Goal: Download file/media

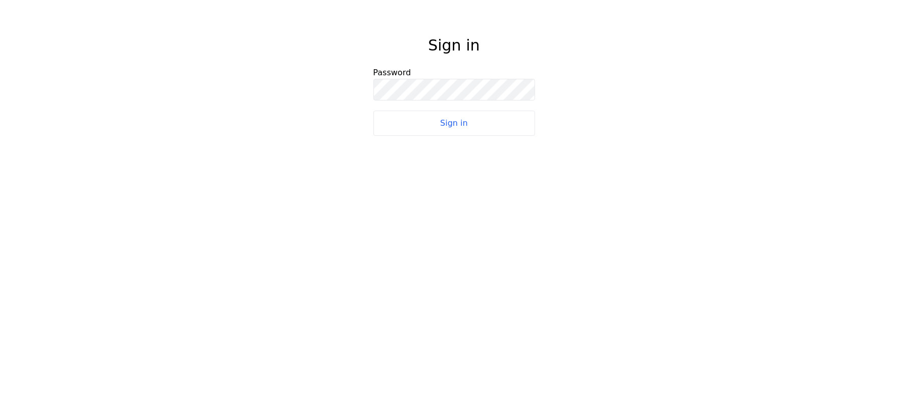
click at [448, 121] on button "Sign in" at bounding box center [454, 123] width 162 height 25
click at [449, 122] on button "Sign in" at bounding box center [454, 123] width 162 height 25
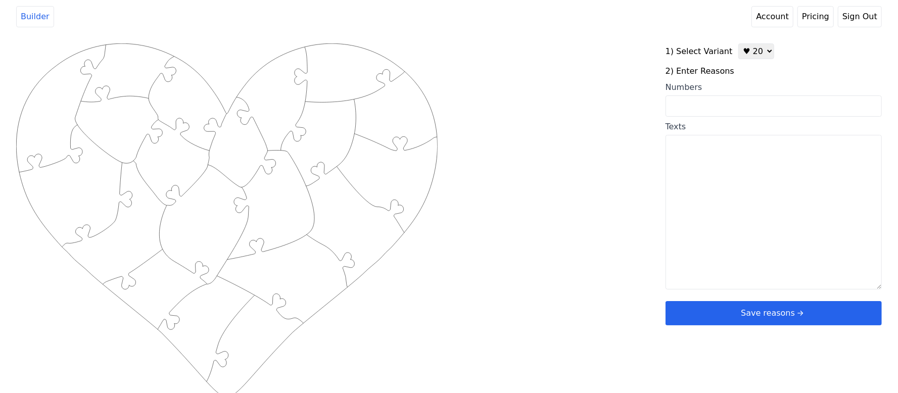
drag, startPoint x: 749, startPoint y: 52, endPoint x: 749, endPoint y: 58, distance: 6.1
click at [749, 52] on select "♥ 12 ♥ 20 ♥ 32 ■ 12 ■ 20 ■ 32 ■ 60" at bounding box center [756, 51] width 36 height 16
select select "1"
click at [738, 43] on select "♥ 12 ♥ 20 ♥ 32 ■ 12 ■ 20 ■ 32 ■ 60" at bounding box center [756, 51] width 36 height 16
click at [726, 102] on input "Numbers" at bounding box center [774, 106] width 216 height 21
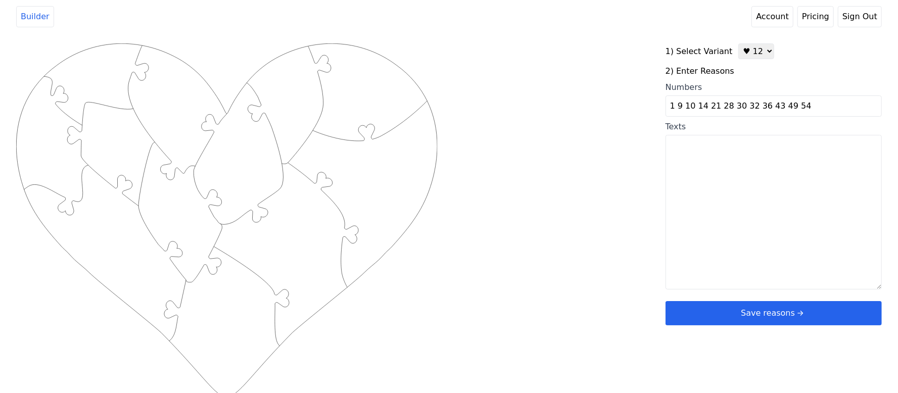
type input "1 9 10 14 21 28 30 32 36 43 49 54"
click at [486, 91] on div "Created with Snap .strokeh12 {stroke:#00ff00;stroke-width:1.89;stroke-miterlimi…" at bounding box center [449, 204] width 866 height 322
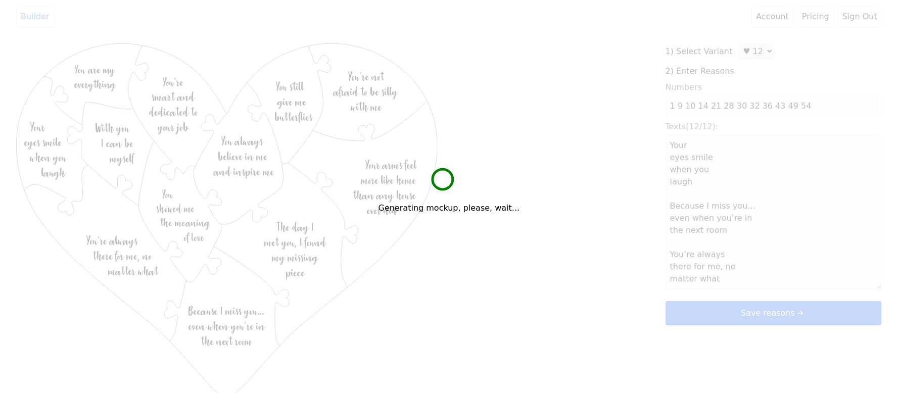
type textarea "Your eyes smile when you laugh Because I miss you… even when you’re in the next…"
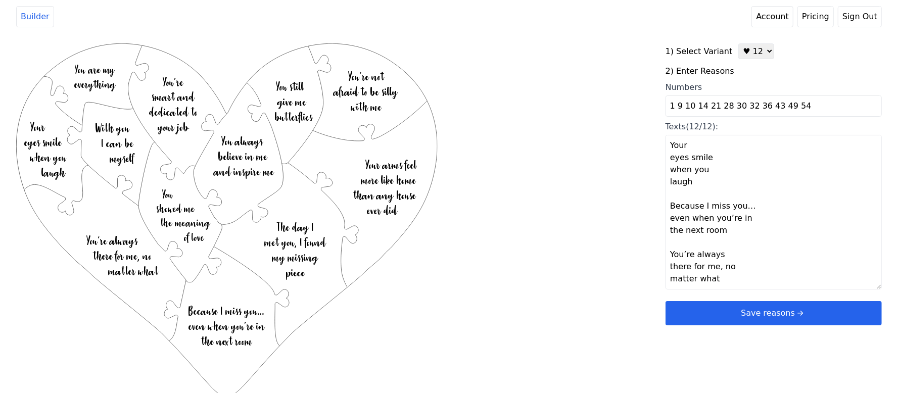
drag, startPoint x: 586, startPoint y: 152, endPoint x: 558, endPoint y: 114, distance: 47.0
click at [559, 114] on div "Created with Snap .strokeh12 {stroke:#00ff00;stroke-width:1.89;stroke-miterlimi…" at bounding box center [340, 204] width 649 height 322
drag, startPoint x: 586, startPoint y: 149, endPoint x: 518, endPoint y: 109, distance: 79.2
click at [518, 109] on div "Created with Snap .strokeh12 {stroke:#00ff00;stroke-width:1.89;stroke-miterlimi…" at bounding box center [340, 204] width 649 height 322
click at [766, 308] on button "Save reasons" at bounding box center [774, 313] width 216 height 24
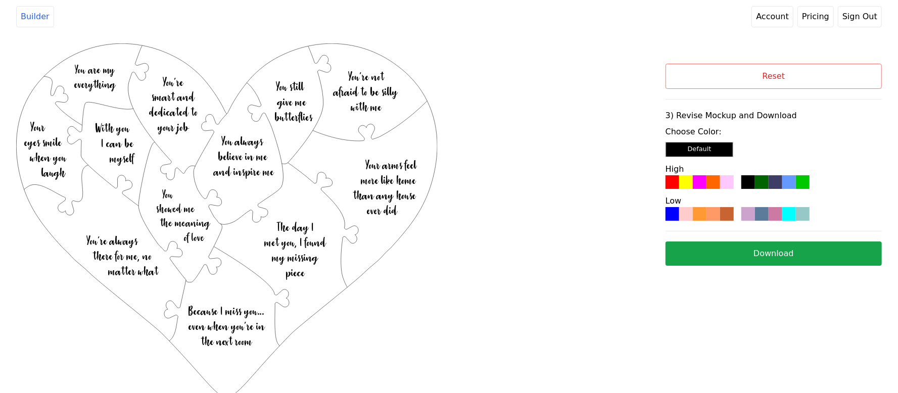
click at [708, 184] on div at bounding box center [714, 182] width 14 height 14
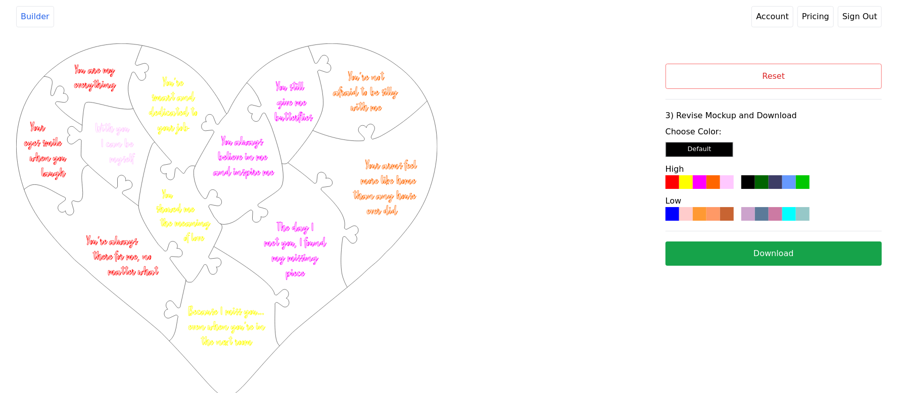
click at [746, 246] on button "Download" at bounding box center [774, 254] width 216 height 24
click at [753, 75] on button "Reset" at bounding box center [774, 76] width 216 height 25
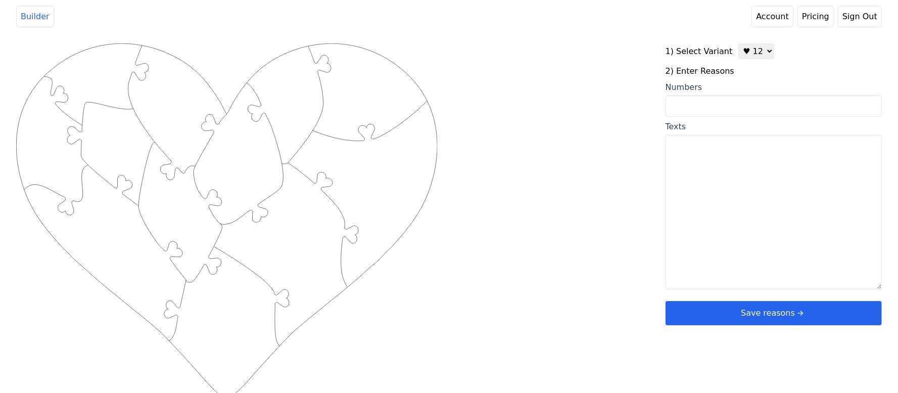
click at [744, 55] on select "♥ 12 ♥ 20 ♥ 32 ■ 12 ■ 20 ■ 32 ■ 60" at bounding box center [756, 51] width 36 height 16
select select "2"
click at [738, 43] on select "♥ 12 ♥ 20 ♥ 32 ■ 12 ■ 20 ■ 32 ■ 60" at bounding box center [756, 51] width 36 height 16
click at [699, 111] on input "Numbers" at bounding box center [774, 106] width 216 height 21
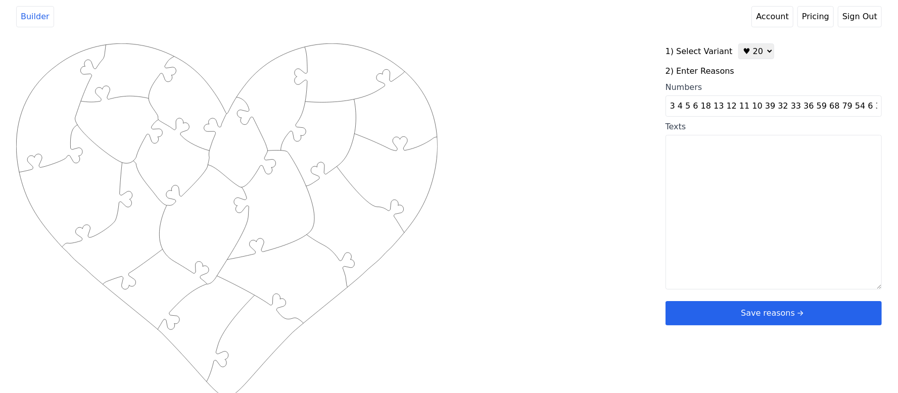
type input "3 4 5 6 18 13 12 11 10 39 32 33 36 59 68 79 54 6 3 71 81"
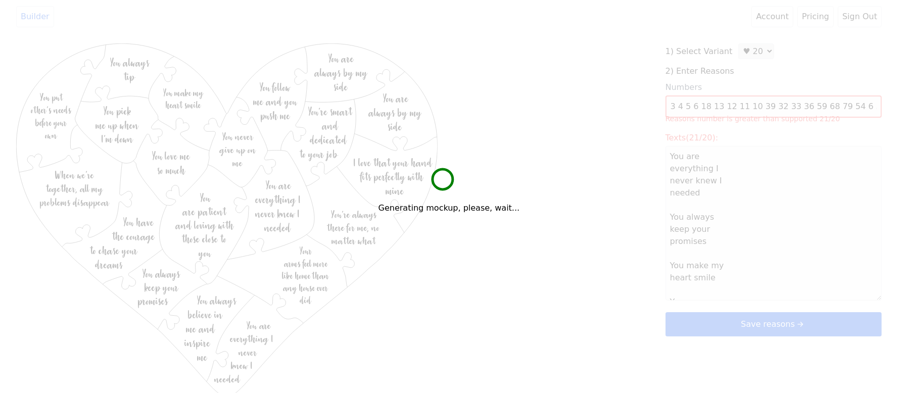
type textarea "You are everything I never knew I needed You always keep your promises You make…"
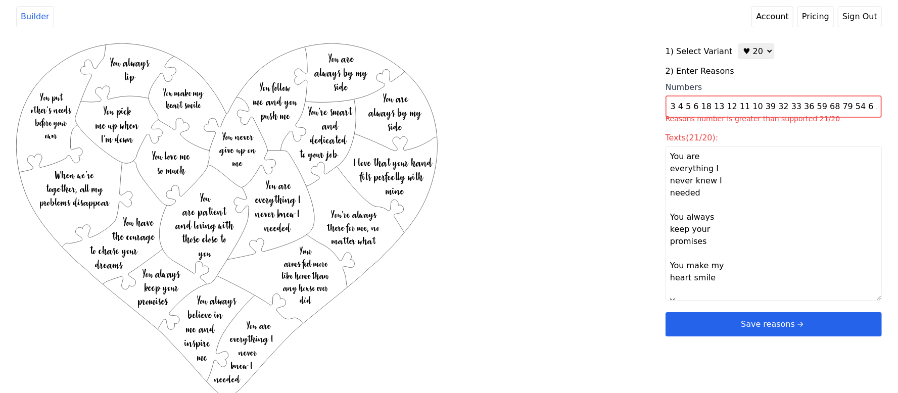
click at [846, 111] on input "3 4 5 6 18 13 12 11 10 39 32 33 36 59 68 79 54 6 3 71 81" at bounding box center [774, 107] width 216 height 22
type input "3 4 5 6 18 13 12 11 10 39 32 33 36 59 68 79 54 63 71 81"
click at [563, 96] on div "Created with Snap .strokeh20 {stroke:#00ff00;stroke-width:1.56;stroke-miterlimi…" at bounding box center [449, 210] width 866 height 334
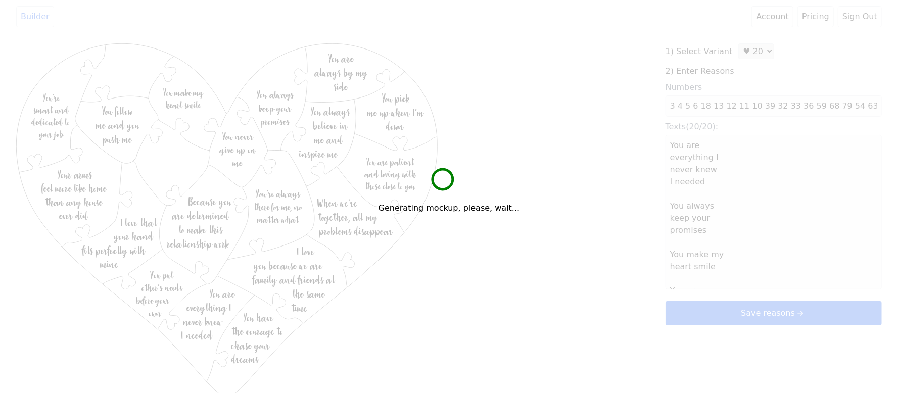
type textarea "You are everything I never knew I needed You always keep your promises You make…"
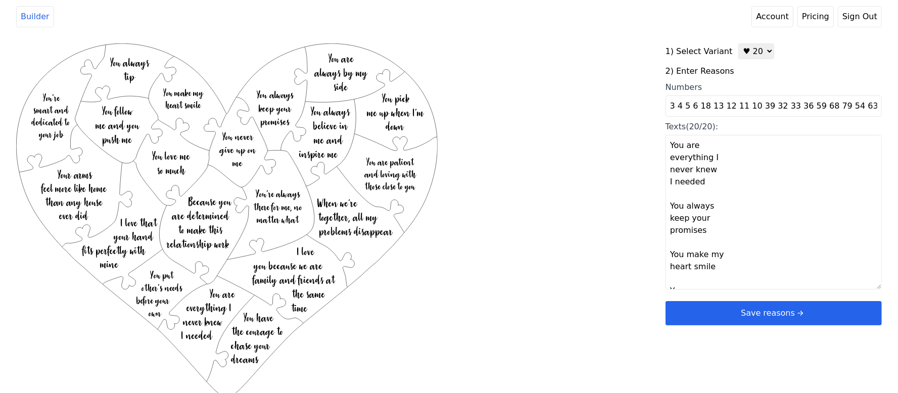
click at [722, 310] on button "Save reasons" at bounding box center [774, 313] width 216 height 24
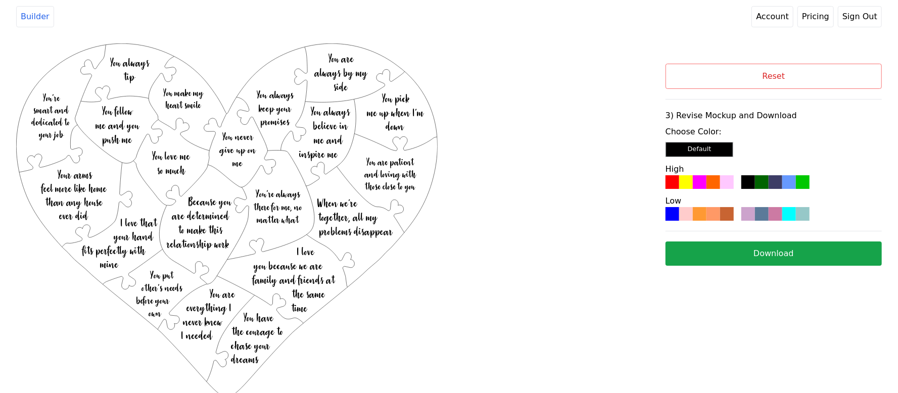
click at [718, 211] on div at bounding box center [714, 214] width 14 height 14
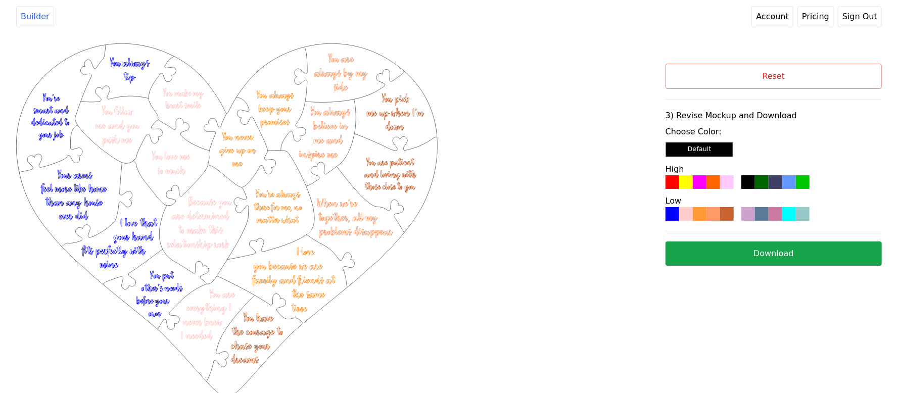
click at [751, 253] on button "Download" at bounding box center [774, 254] width 216 height 24
click at [857, 73] on button "Reset" at bounding box center [774, 76] width 216 height 25
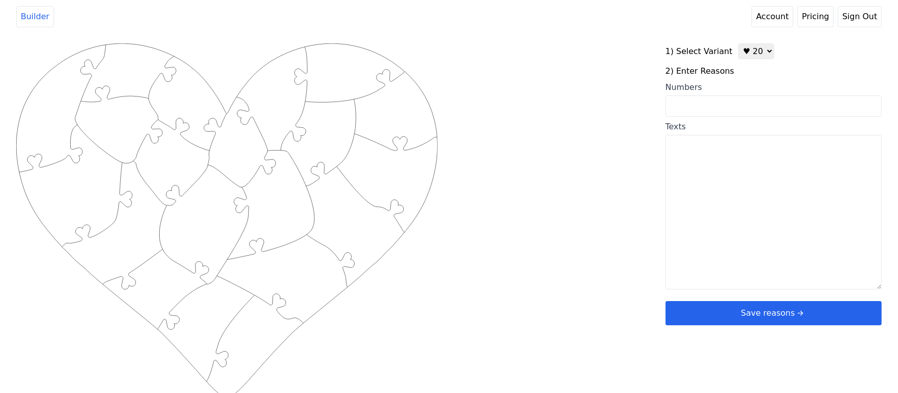
click at [749, 53] on select "♥ 12 ♥ 20 ♥ 32 ■ 12 ■ 20 ■ 32 ■ 60" at bounding box center [756, 51] width 36 height 16
select select "5"
click at [738, 43] on select "♥ 12 ♥ 20 ♥ 32 ■ 12 ■ 20 ■ 32 ■ 60" at bounding box center [756, 51] width 36 height 16
click at [738, 182] on textarea "Texts" at bounding box center [782, 212] width 219 height 155
paste textarea "1. Start a weekly date night tradition; never stop. 2. Never go to bed with unr…"
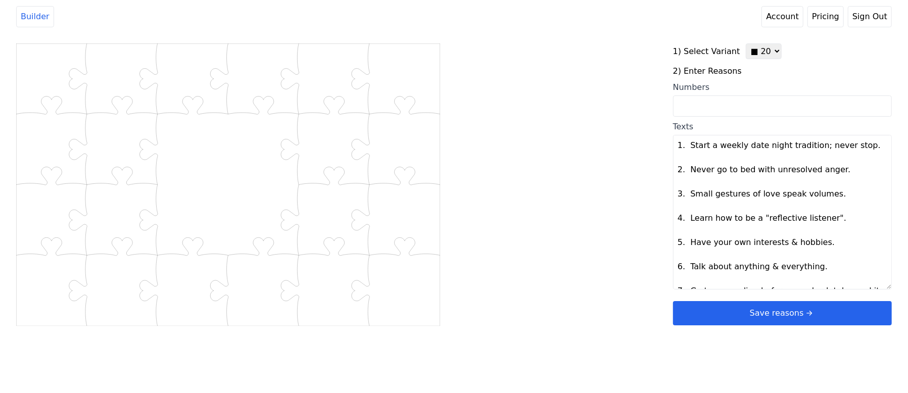
scroll to position [359, 0]
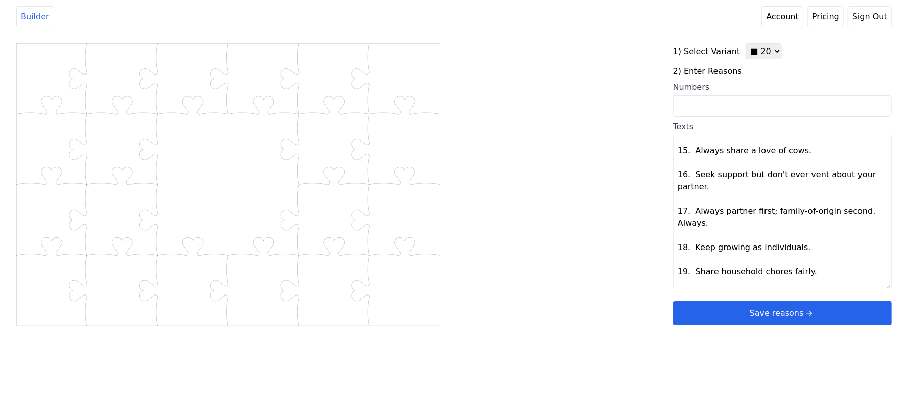
type textarea "Start a weekly date night tradition; never stop Never go to bed with unresolved…"
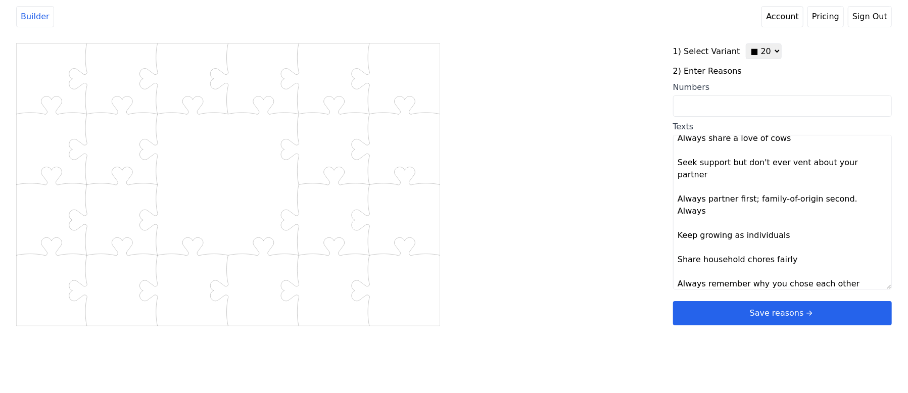
click at [622, 178] on div "Created with Snap .str0sq20 {stroke:#B0CB1F;stroke-width:0.86;stroke-miterlimit…" at bounding box center [454, 204] width 876 height 322
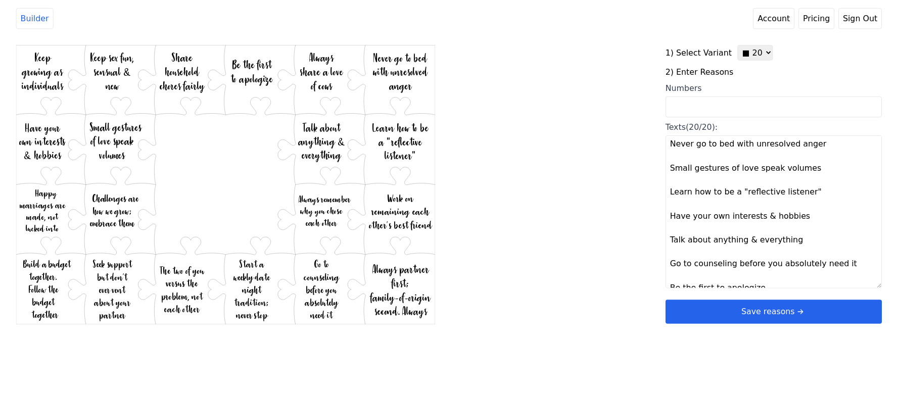
scroll to position [0, 0]
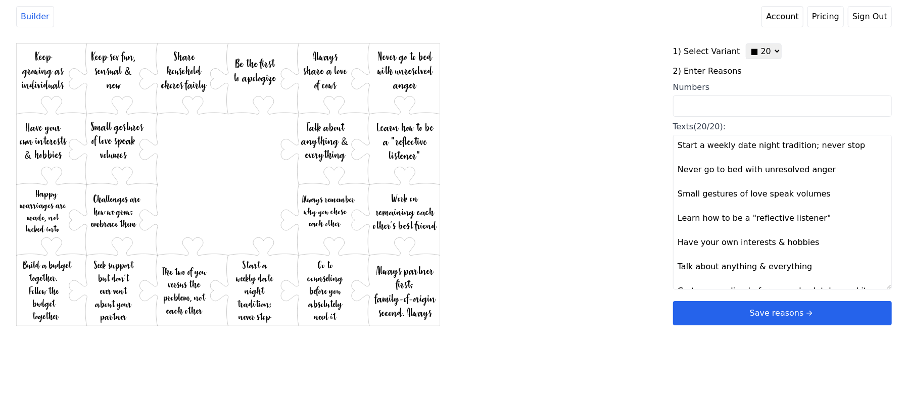
click at [760, 309] on button "Save reasons" at bounding box center [782, 313] width 219 height 24
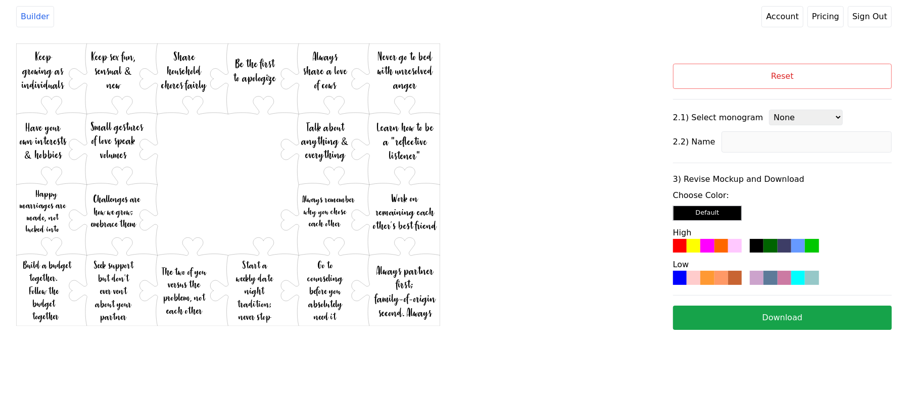
click at [712, 278] on div at bounding box center [707, 278] width 14 height 14
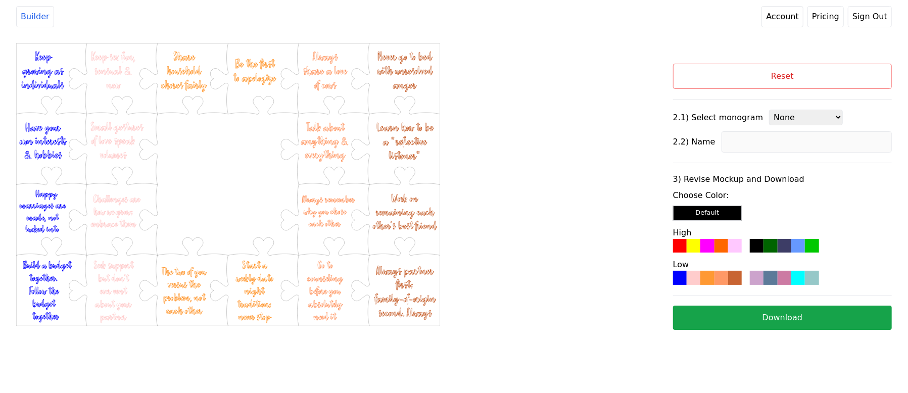
click at [764, 318] on button "Download" at bounding box center [782, 318] width 219 height 24
click at [775, 70] on button "Reset" at bounding box center [782, 76] width 219 height 25
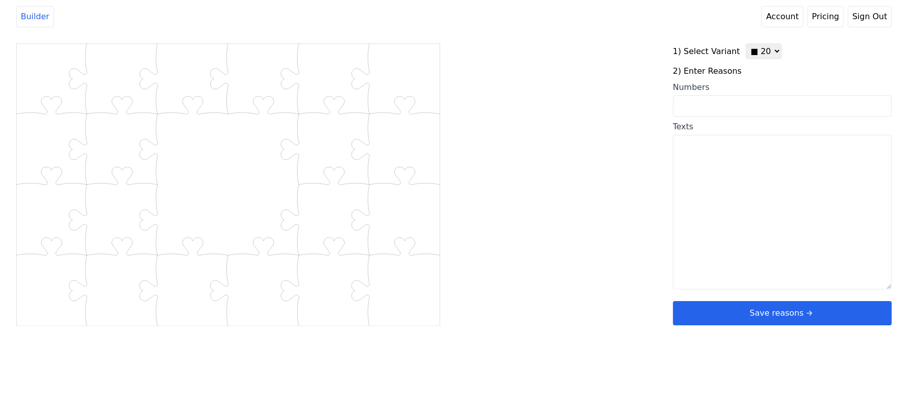
drag, startPoint x: 767, startPoint y: 52, endPoint x: 759, endPoint y: 57, distance: 9.8
click at [767, 52] on select "♥ 12 ♥ 20 ♥ 32 ■ 12 ■ 20 ■ 32 ■ 60" at bounding box center [764, 51] width 36 height 16
select select "1"
click at [746, 43] on select "♥ 12 ♥ 20 ♥ 32 ■ 12 ■ 20 ■ 32 ■ 60" at bounding box center [764, 51] width 36 height 16
click at [739, 112] on input "Numbers" at bounding box center [774, 106] width 216 height 21
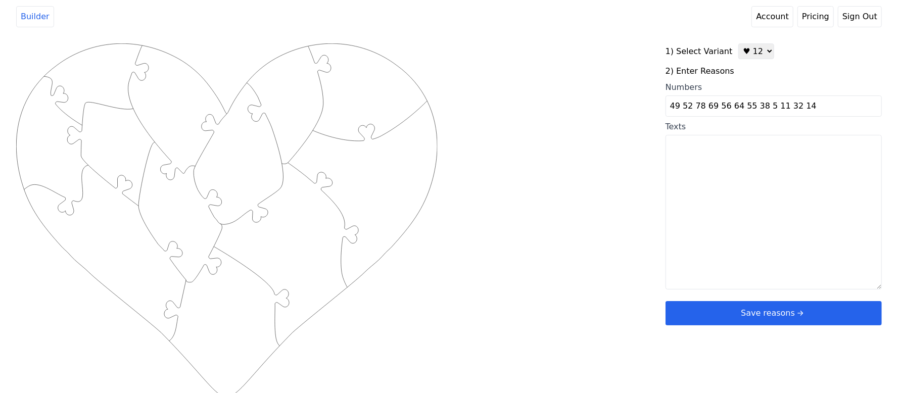
type input "49 52 78 69 56 64 55 38 5 11 32 14"
click at [606, 168] on div "Created with Snap .strokeh12 {stroke:#00ff00;stroke-width:1.89;stroke-miterlimi…" at bounding box center [449, 204] width 866 height 322
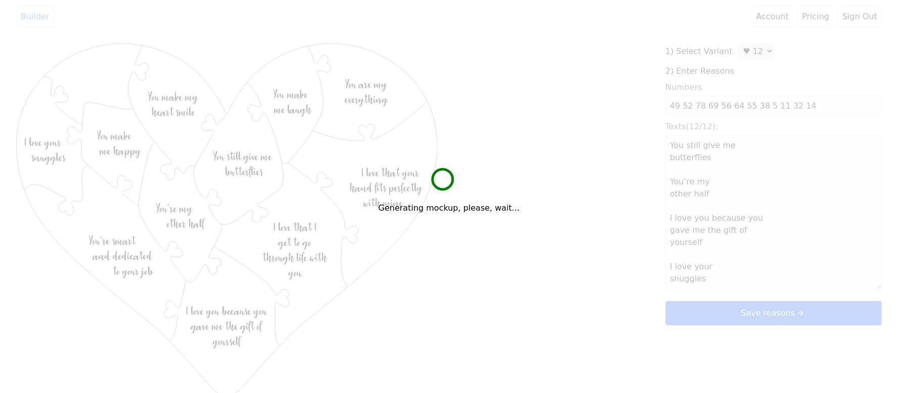
type textarea "You still give me butterflies You’re my other half I love you because you gave …"
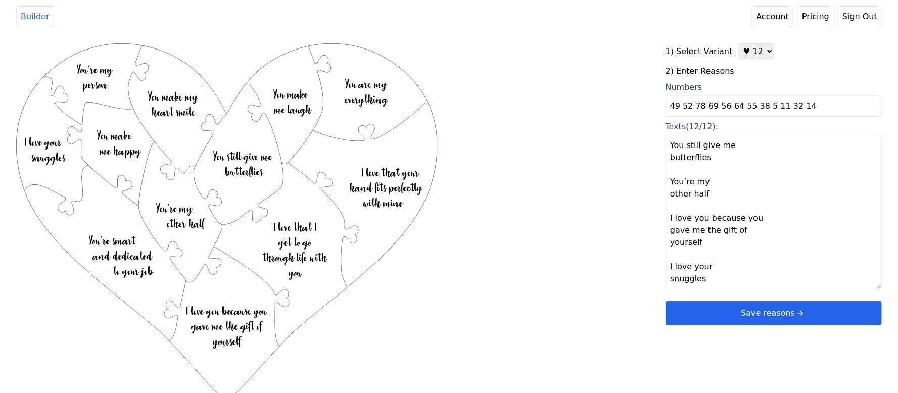
click at [690, 301] on div "1) Select Variant ♥ 12 ♥ 20 ♥ 32 ■ 12 ■ 20 ■ 32 ■ 60 2) Enter Reasons Numbers 4…" at bounding box center [774, 184] width 216 height 282
click at [696, 319] on button "Save reasons" at bounding box center [774, 313] width 216 height 24
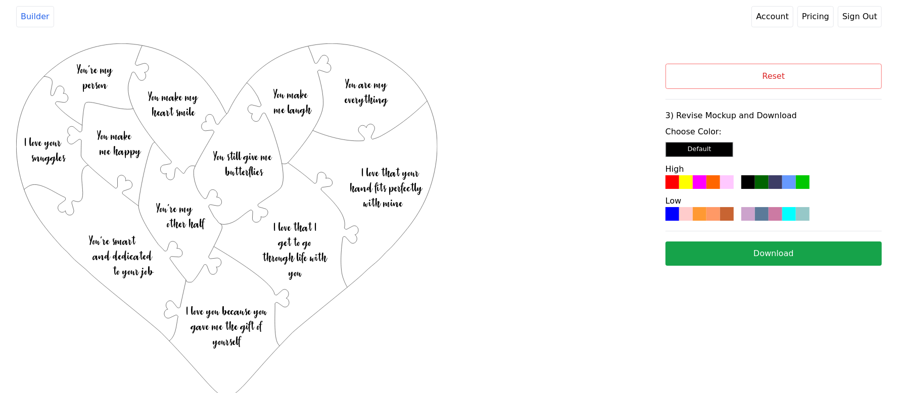
click at [695, 177] on div at bounding box center [700, 182] width 14 height 14
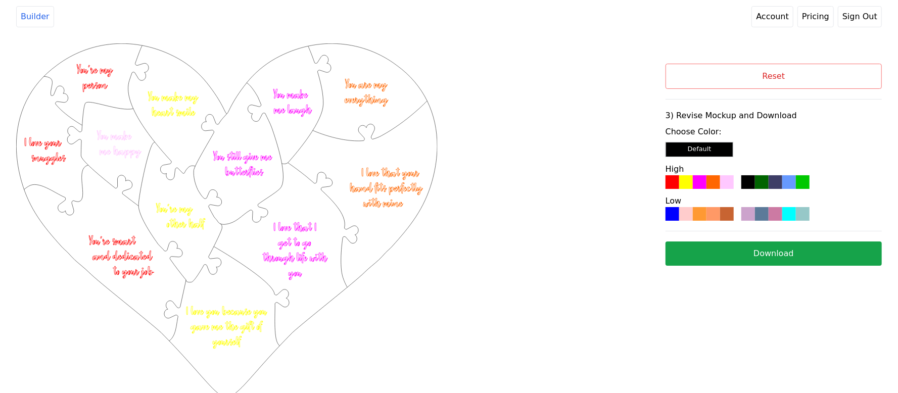
click at [786, 257] on button "Download" at bounding box center [774, 254] width 216 height 24
click at [506, 220] on div "Created with Snap .strokeh12 {stroke:#00ff00;stroke-width:1.89;stroke-miterlimi…" at bounding box center [340, 174] width 649 height 263
click at [753, 66] on button "Reset" at bounding box center [774, 76] width 216 height 25
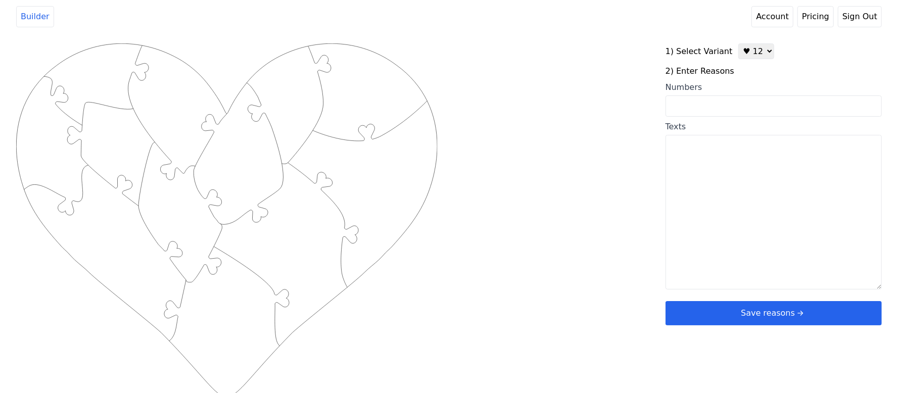
drag, startPoint x: 707, startPoint y: 110, endPoint x: 701, endPoint y: 111, distance: 5.3
click at [707, 110] on input "Numbers" at bounding box center [774, 106] width 216 height 21
type input "1"
type textarea "Your eyes smile when you laugh"
click at [745, 112] on input "1" at bounding box center [774, 106] width 216 height 21
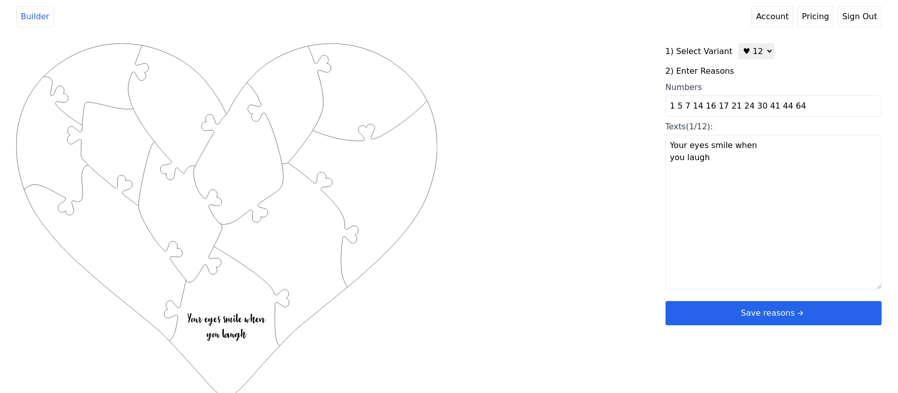
type input "1 5 7 14 16 17 21 24 30 41 44 64"
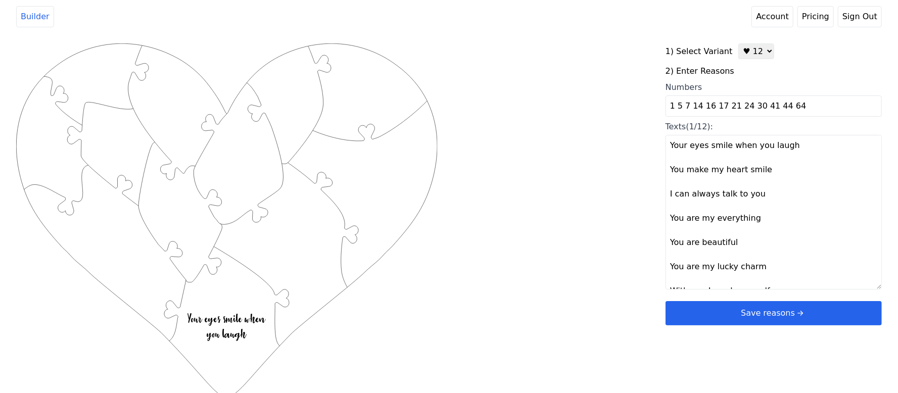
click at [592, 171] on div "Created with Snap .strokeh12 {stroke:#00ff00;stroke-width:1.89;stroke-miterlimi…" at bounding box center [449, 204] width 866 height 322
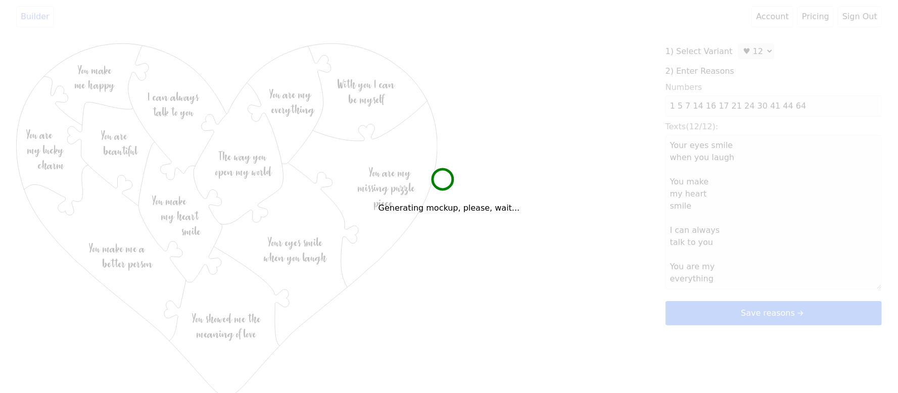
type textarea "Your eyes smile when you laugh You make my heart smile I can always talk to you…"
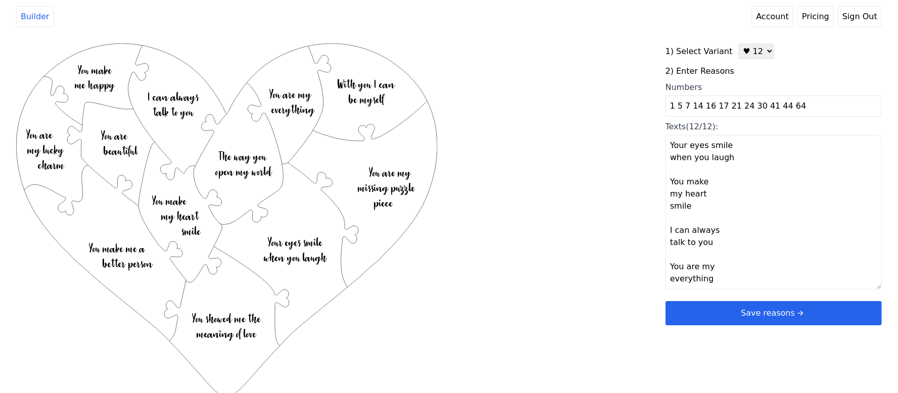
click at [747, 313] on button "Save reasons" at bounding box center [774, 313] width 216 height 24
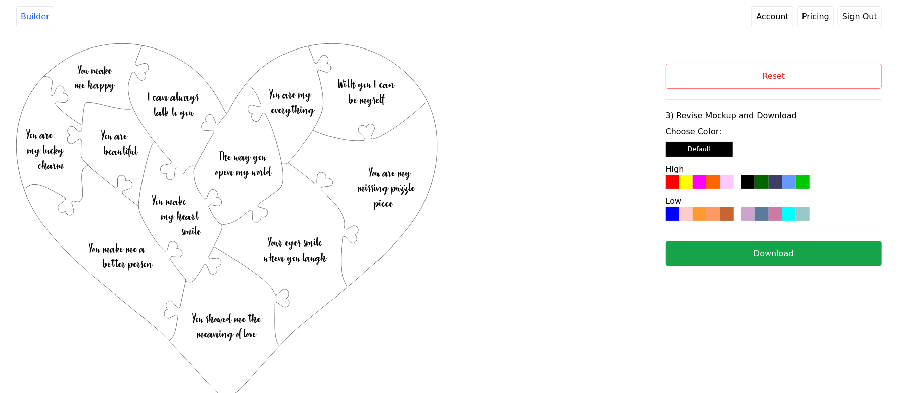
click at [712, 216] on div at bounding box center [714, 214] width 14 height 14
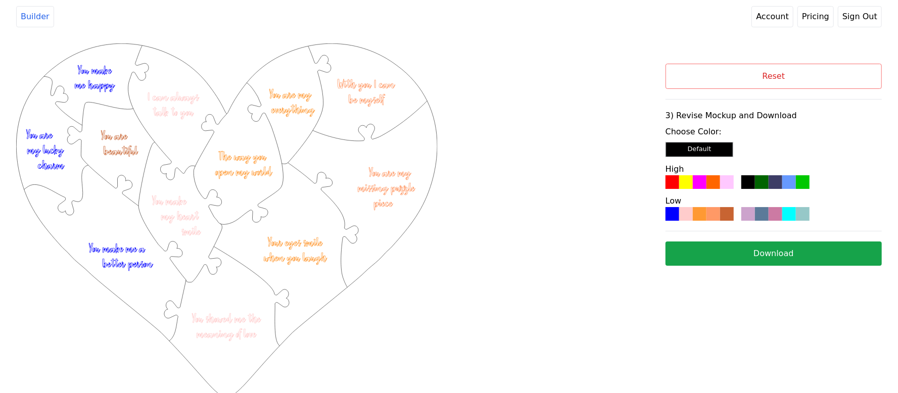
click at [717, 250] on button "Download" at bounding box center [774, 254] width 216 height 24
